Goal: Communication & Community: Answer question/provide support

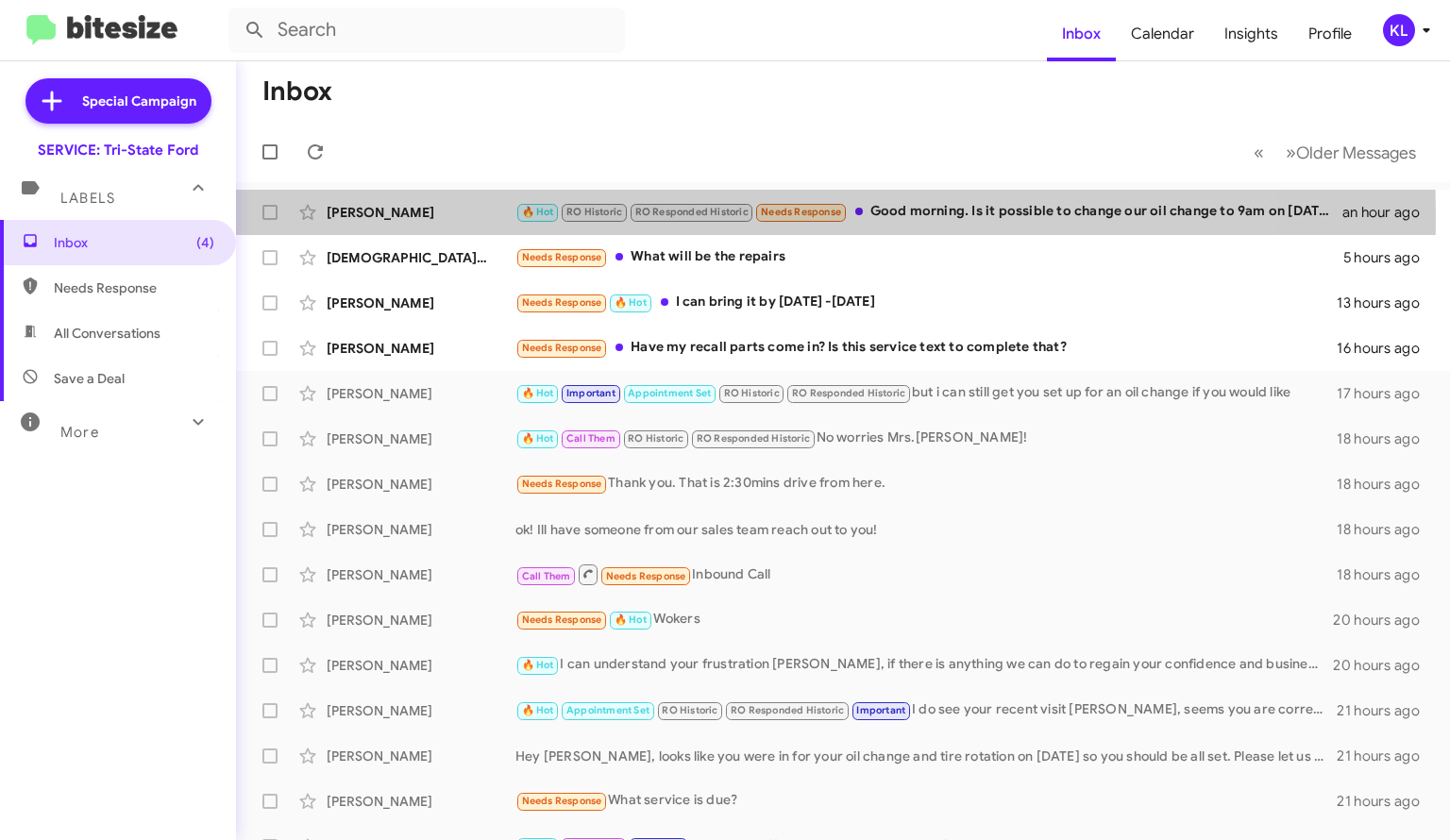
click at [397, 218] on div "[PERSON_NAME]" at bounding box center [422, 212] width 189 height 19
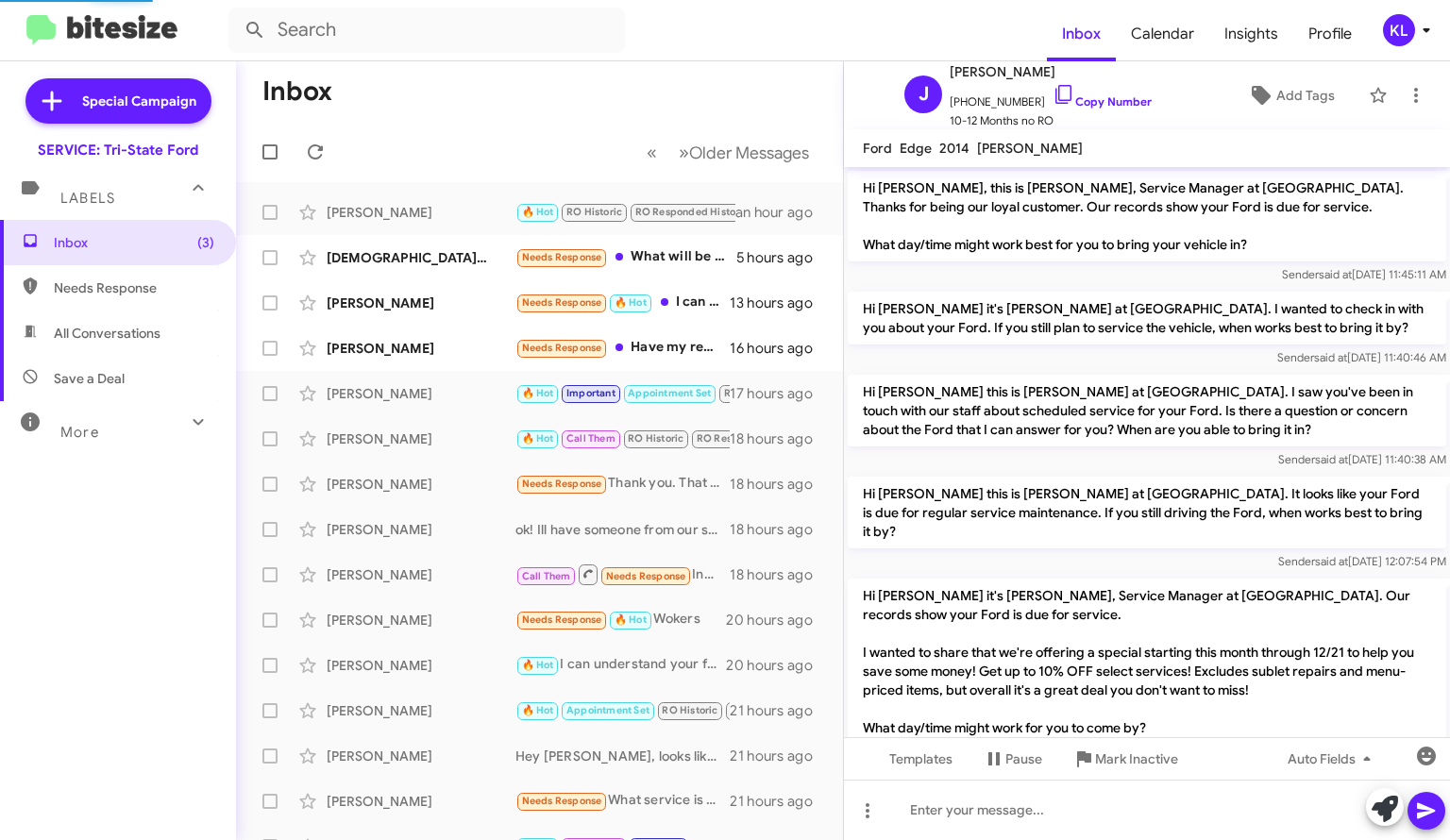
scroll to position [1204, 0]
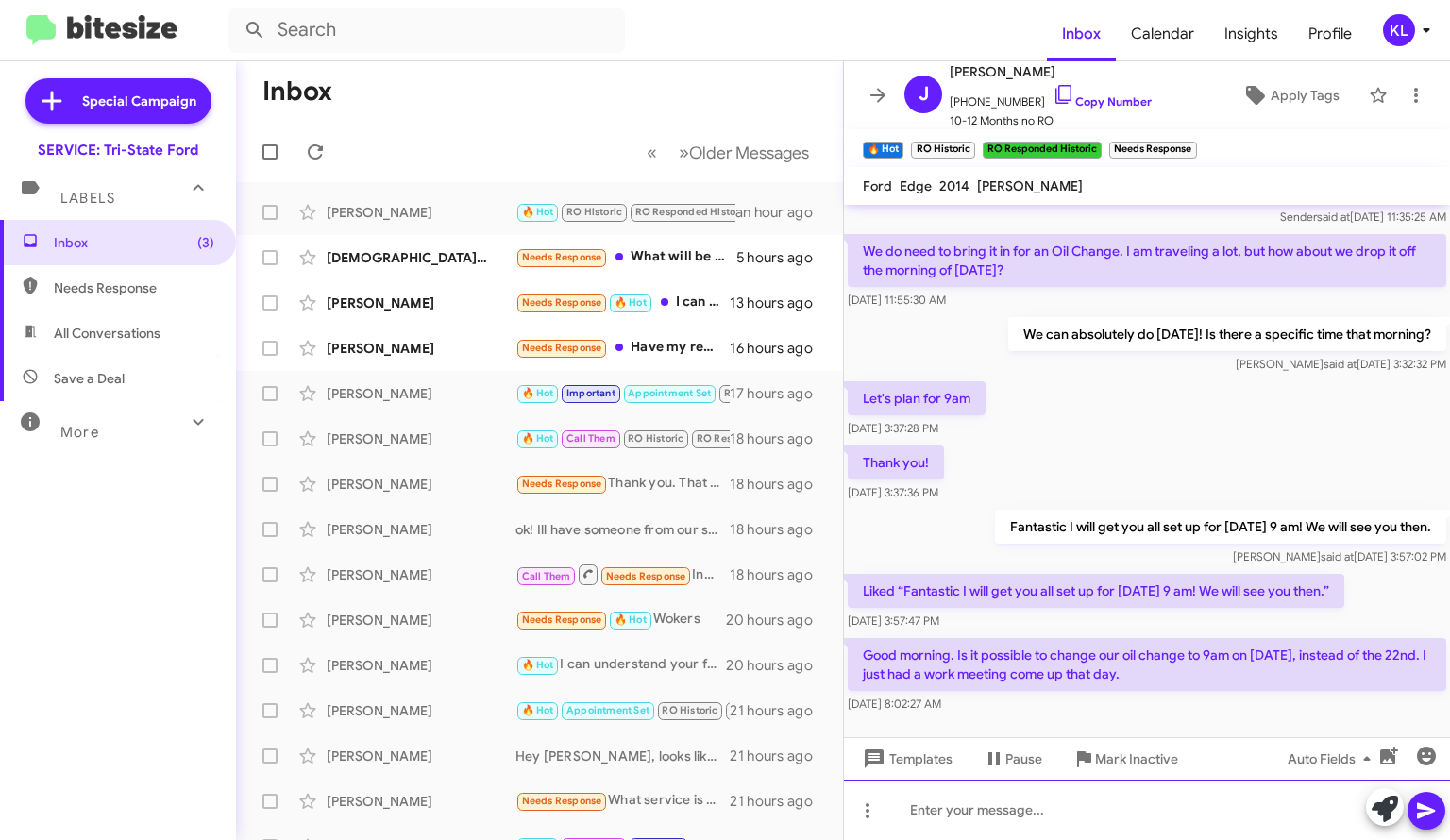
click at [1017, 820] on div at bounding box center [1147, 810] width 606 height 60
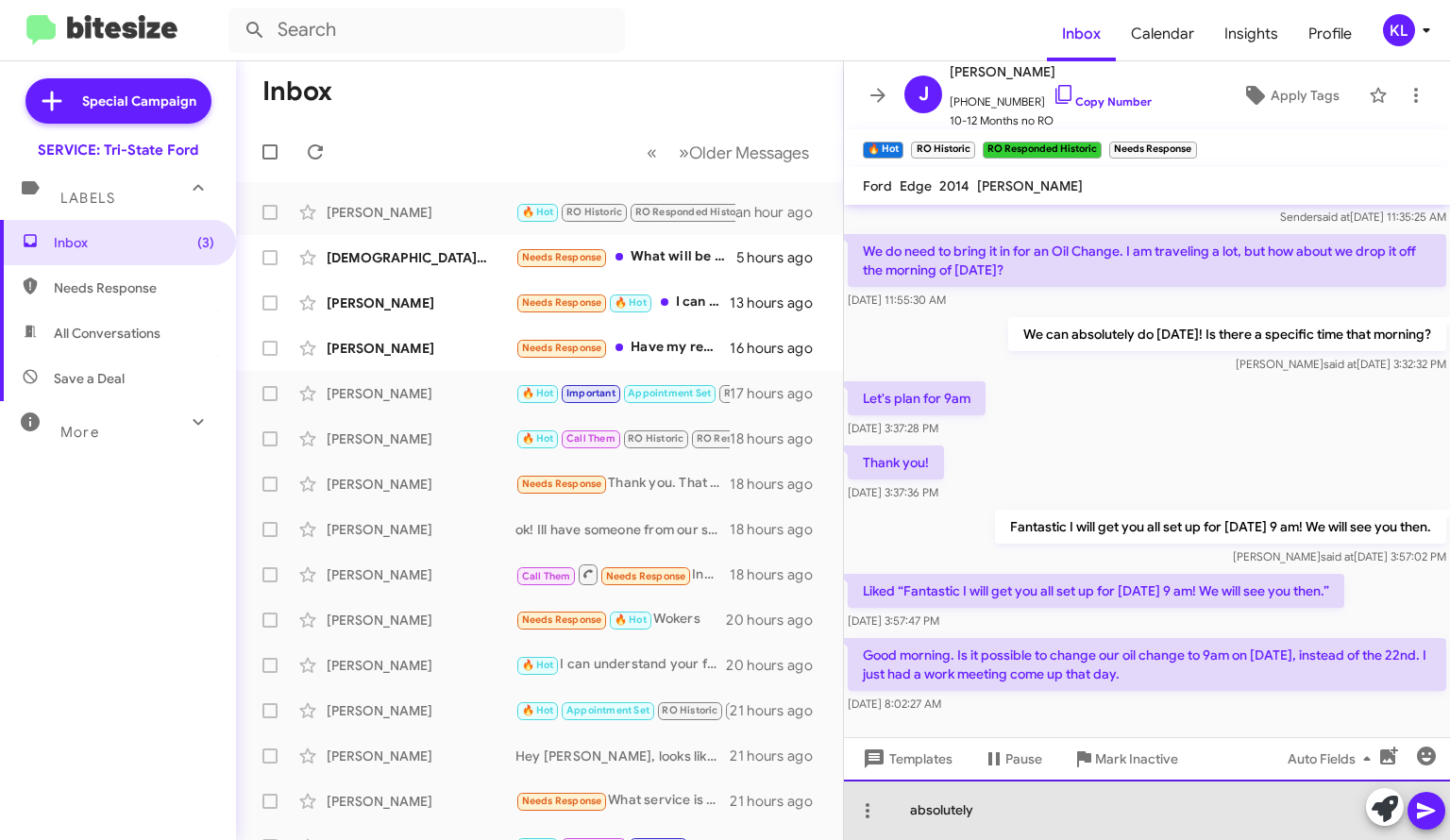
drag, startPoint x: 916, startPoint y: 815, endPoint x: 1055, endPoint y: 794, distance: 140.6
click at [917, 815] on div "absolutely" at bounding box center [1147, 810] width 606 height 60
click at [1084, 819] on div "Absolutely" at bounding box center [1147, 810] width 606 height 60
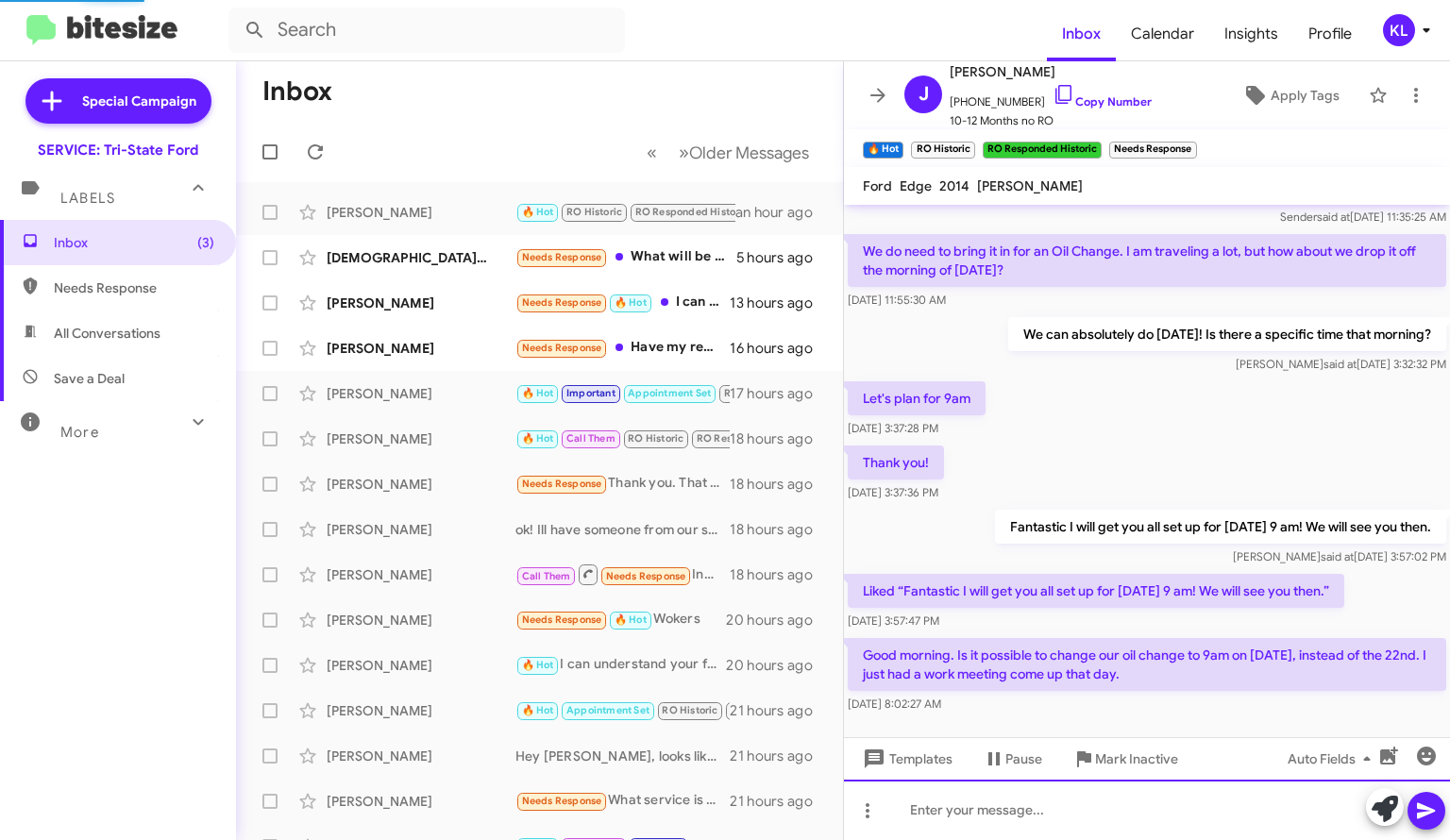
scroll to position [0, 0]
